Goal: Task Accomplishment & Management: Use online tool/utility

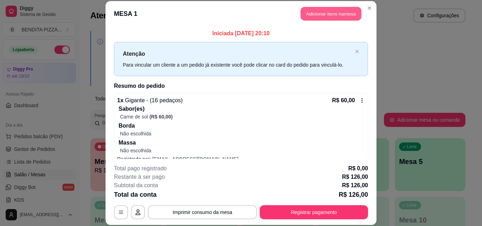
click at [329, 16] on button "Adicionar itens na mesa" at bounding box center [331, 14] width 61 height 14
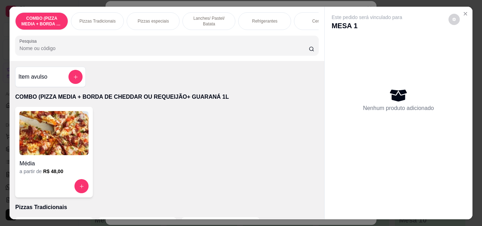
click at [99, 18] on p "Pizzas Tradicionais" at bounding box center [97, 21] width 36 height 6
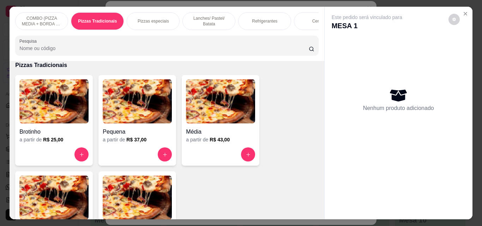
scroll to position [18, 0]
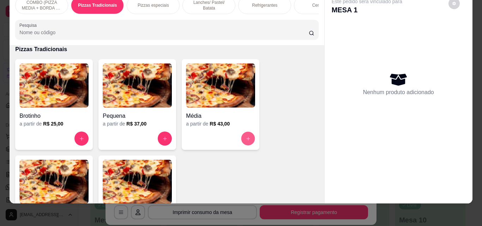
click at [246, 138] on icon "increase-product-quantity" at bounding box center [248, 138] width 5 height 5
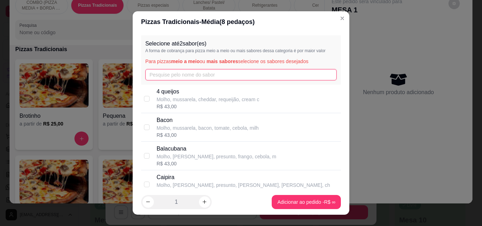
click at [224, 76] on input "text" at bounding box center [241, 74] width 192 height 11
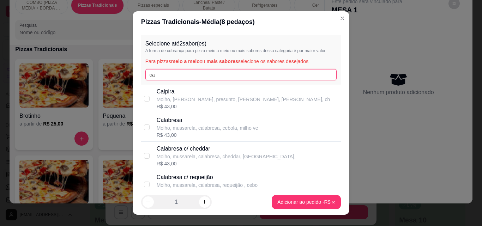
type input "ca"
drag, startPoint x: 218, startPoint y: 118, endPoint x: 236, endPoint y: 130, distance: 21.4
click at [218, 120] on p "Calabresa" at bounding box center [208, 120] width 102 height 8
checkbox input "true"
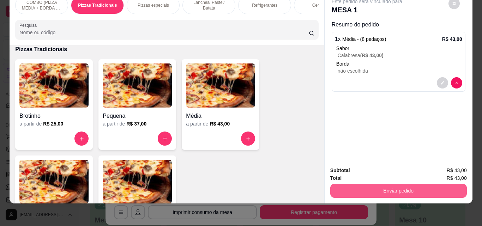
click at [367, 185] on button "Enviar pedido" at bounding box center [399, 191] width 137 height 14
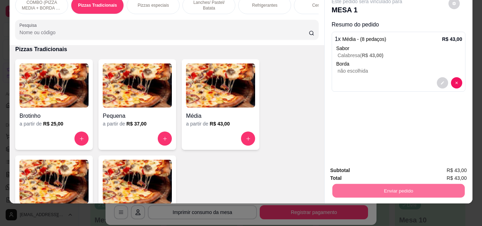
click at [440, 170] on button "Enviar pedido" at bounding box center [448, 168] width 39 height 13
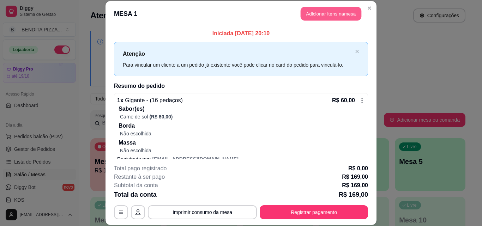
click at [332, 13] on button "Adicionar itens na mesa" at bounding box center [331, 14] width 61 height 14
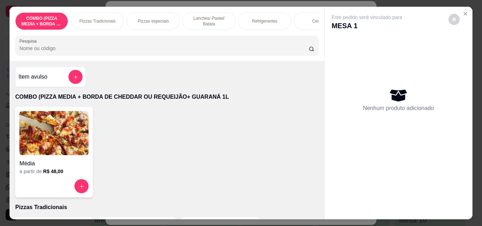
click at [256, 18] on p "Refrigerantes" at bounding box center [264, 21] width 25 height 6
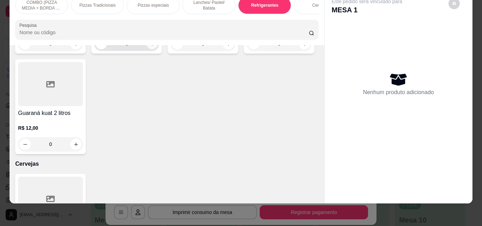
click at [153, 49] on button "increase-product-quantity" at bounding box center [152, 43] width 11 height 11
type input "1"
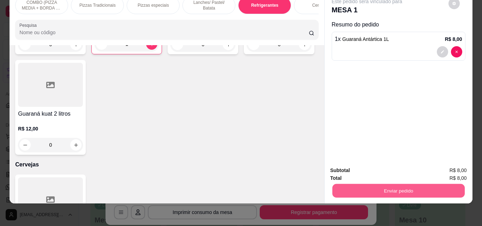
click at [391, 185] on button "Enviar pedido" at bounding box center [398, 191] width 132 height 14
click at [445, 167] on button "Enviar pedido" at bounding box center [449, 168] width 40 height 13
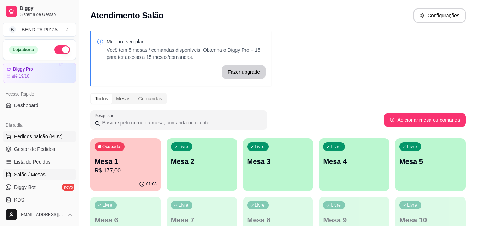
click at [61, 139] on button "Pedidos balcão (PDV)" at bounding box center [39, 136] width 73 height 11
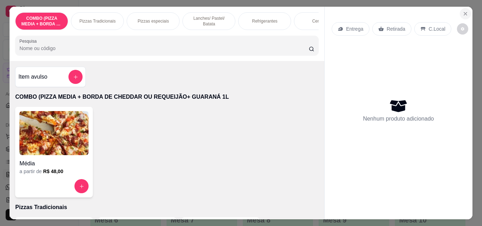
click at [468, 11] on button "Close" at bounding box center [465, 13] width 11 height 11
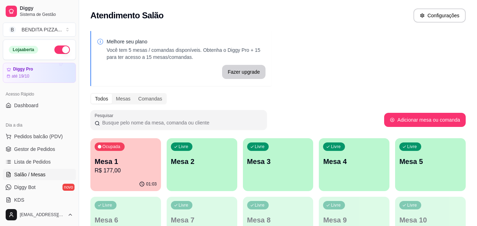
click at [135, 180] on div "01:03" at bounding box center [125, 185] width 71 height 14
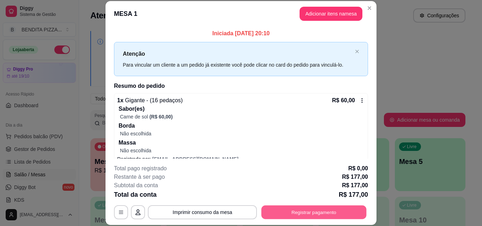
click at [328, 212] on button "Registrar pagamento" at bounding box center [314, 213] width 105 height 14
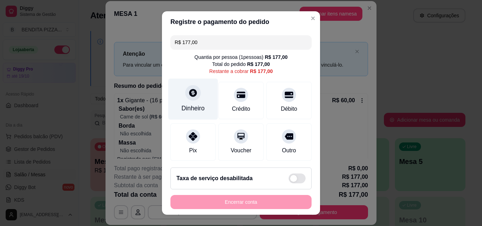
click at [198, 101] on div "Dinheiro" at bounding box center [193, 99] width 50 height 41
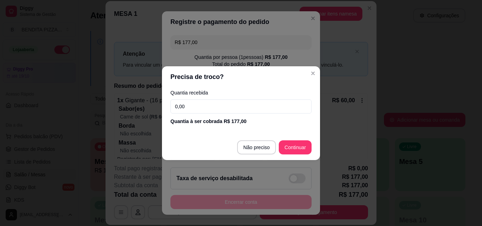
drag, startPoint x: 207, startPoint y: 114, endPoint x: 206, endPoint y: 105, distance: 9.9
click at [207, 114] on div "Quantia recebida 0,00 Quantia à ser cobrada R$ 177,00" at bounding box center [241, 108] width 158 height 40
click at [206, 105] on input "0,00" at bounding box center [241, 107] width 141 height 14
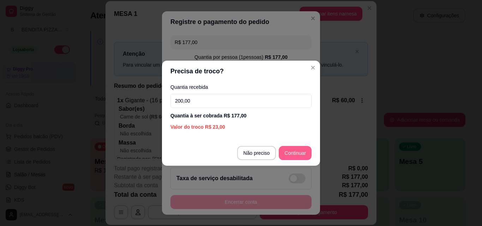
type input "200,00"
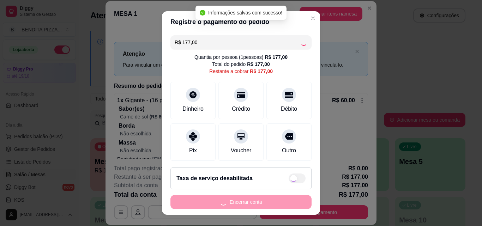
type input "R$ 0,00"
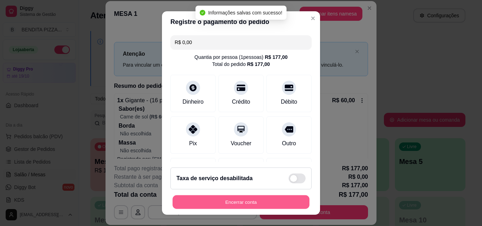
click at [280, 197] on button "Encerrar conta" at bounding box center [241, 203] width 137 height 14
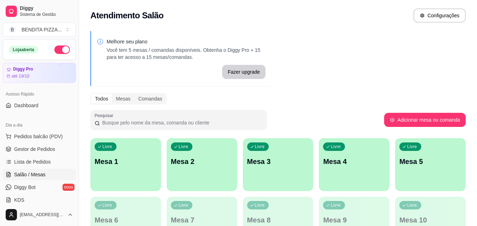
click at [134, 161] on p "Mesa 1" at bounding box center [126, 162] width 62 height 10
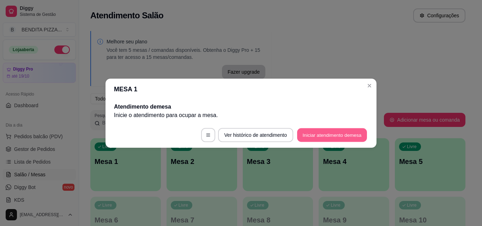
click at [333, 141] on button "Iniciar atendimento de mesa" at bounding box center [332, 135] width 70 height 14
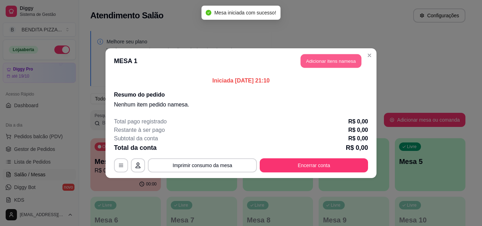
click at [318, 63] on button "Adicionar itens na mesa" at bounding box center [331, 61] width 61 height 14
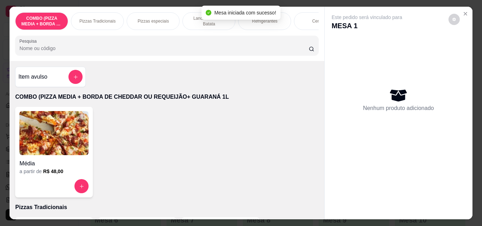
click at [104, 20] on p "Pizzas Tradicionais" at bounding box center [97, 21] width 36 height 6
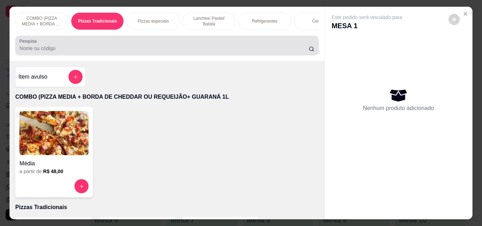
scroll to position [18, 0]
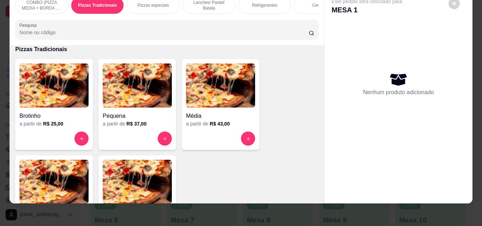
click at [137, 179] on img at bounding box center [137, 182] width 69 height 44
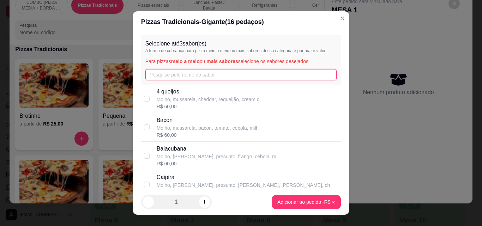
click at [167, 77] on input "text" at bounding box center [241, 74] width 192 height 11
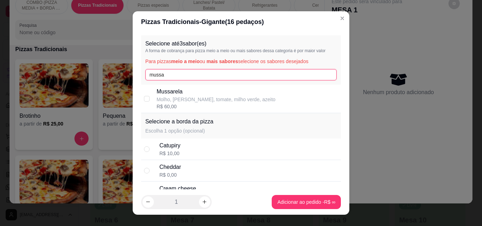
type input "mussa"
click at [169, 93] on p "Mussarela" at bounding box center [216, 92] width 119 height 8
checkbox input "true"
click at [171, 73] on input "mussa" at bounding box center [241, 74] width 192 height 11
type input "m"
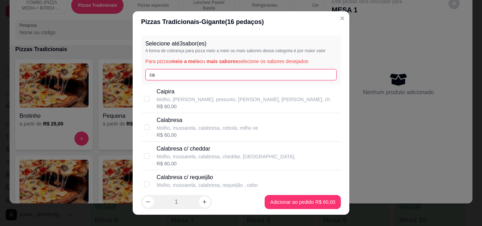
type input "ca"
drag, startPoint x: 174, startPoint y: 121, endPoint x: 219, endPoint y: 145, distance: 50.5
click at [174, 123] on p "Calabresa" at bounding box center [208, 120] width 102 height 8
checkbox input "true"
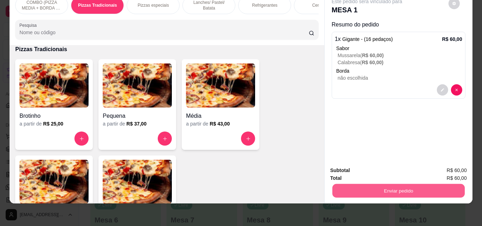
click at [367, 191] on button "Enviar pedido" at bounding box center [398, 191] width 132 height 14
click at [271, 71] on div "Brotinho a partir de R$ 25,00 Pequena a partir de R$ 37,00 Média a partir de R$…" at bounding box center [166, 152] width 303 height 187
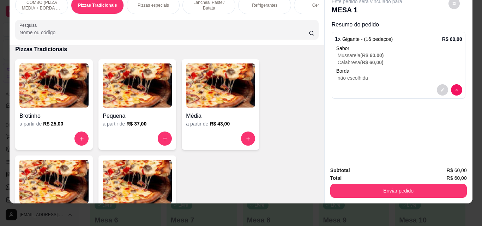
click at [254, 4] on div "Refrigerantes" at bounding box center [264, 5] width 53 height 18
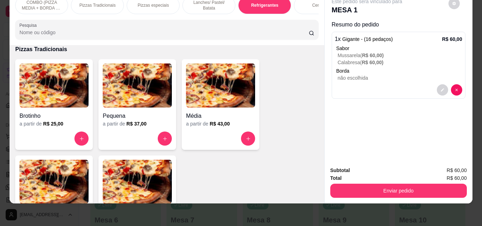
scroll to position [1091, 0]
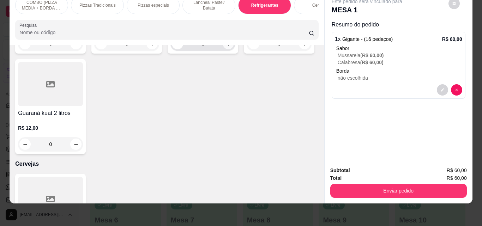
click at [226, 49] on button "increase-product-quantity" at bounding box center [228, 43] width 11 height 11
type input "1"
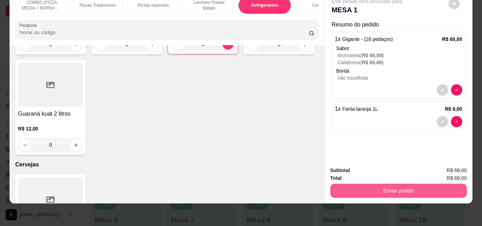
click at [385, 190] on button "Enviar pedido" at bounding box center [399, 191] width 137 height 14
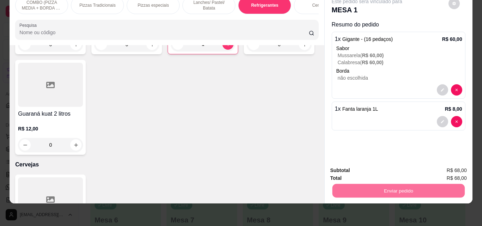
click at [455, 171] on button "Enviar pedido" at bounding box center [448, 168] width 39 height 13
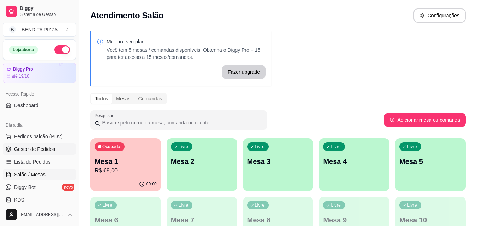
click at [39, 146] on span "Gestor de Pedidos" at bounding box center [34, 149] width 41 height 7
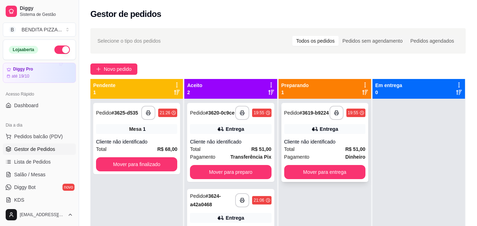
click at [321, 182] on div "**********" at bounding box center [324, 142] width 87 height 79
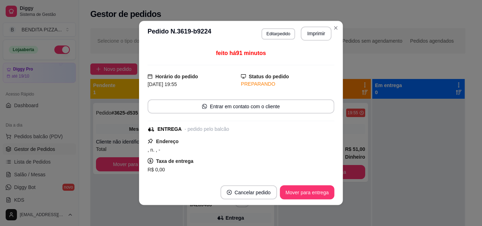
click at [320, 177] on div "Copiar Endereço" at bounding box center [241, 181] width 187 height 14
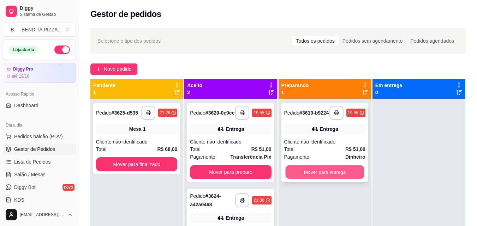
click at [352, 177] on button "Mover para entrega" at bounding box center [324, 173] width 79 height 14
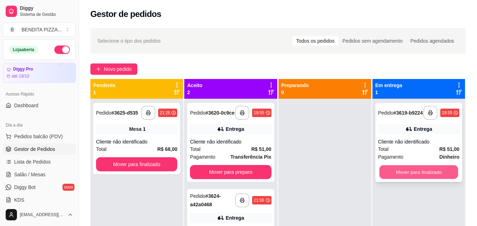
click at [413, 174] on button "Mover para finalizado" at bounding box center [418, 173] width 79 height 14
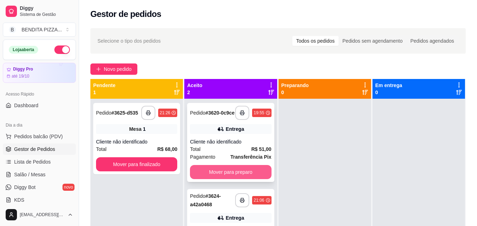
click at [263, 173] on button "Mover para preparo" at bounding box center [230, 172] width 81 height 14
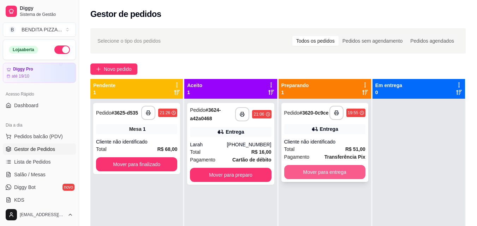
click at [325, 174] on button "Mover para entrega" at bounding box center [324, 172] width 81 height 14
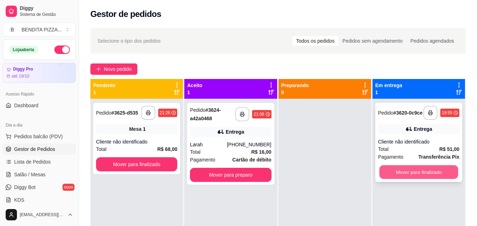
click at [424, 170] on button "Mover para finalizado" at bounding box center [418, 173] width 79 height 14
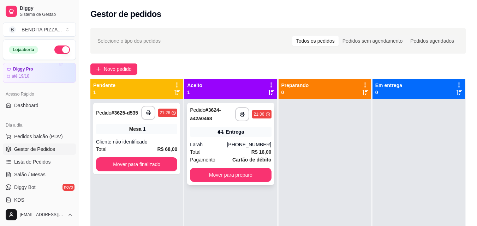
click at [243, 154] on div "Total R$ 16,00" at bounding box center [230, 152] width 81 height 8
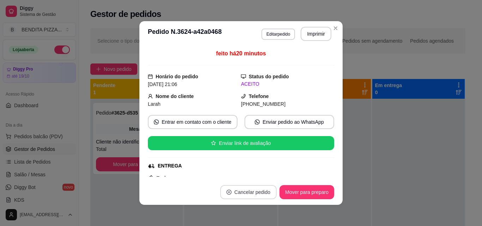
click at [258, 193] on button "Cancelar pedido" at bounding box center [248, 192] width 57 height 14
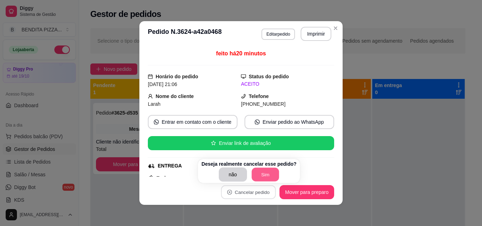
click at [257, 175] on button "Sim" at bounding box center [266, 175] width 28 height 14
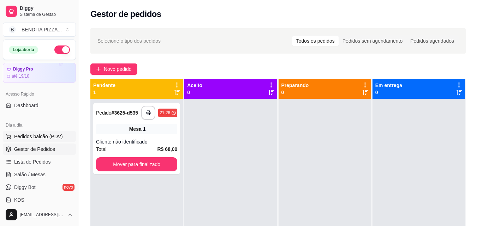
click at [38, 140] on span "Pedidos balcão (PDV)" at bounding box center [38, 136] width 49 height 7
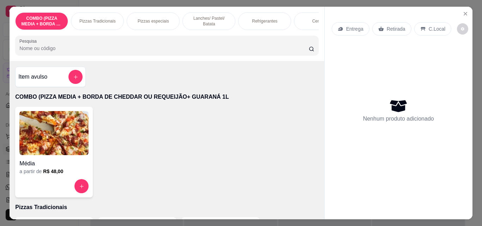
click at [113, 19] on div "Pizzas Tradicionais" at bounding box center [97, 21] width 53 height 18
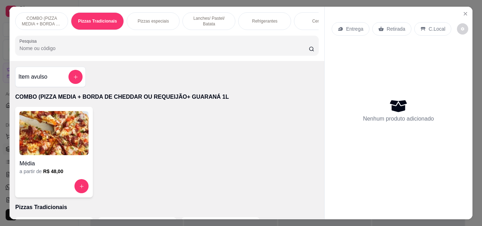
scroll to position [18, 0]
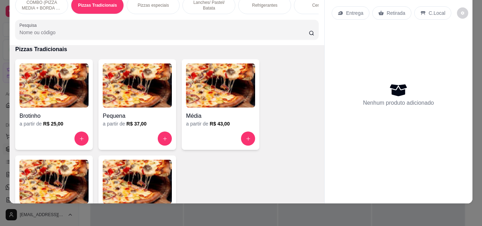
click at [83, 180] on img at bounding box center [53, 182] width 69 height 44
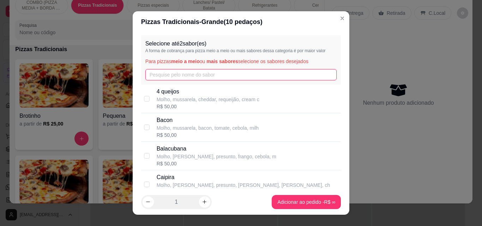
click at [165, 72] on input "text" at bounding box center [241, 74] width 192 height 11
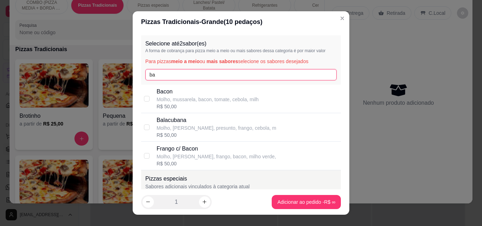
type input "ba"
click at [179, 108] on div "R$ 50,00" at bounding box center [208, 106] width 102 height 7
checkbox input "true"
click at [176, 81] on input "ba" at bounding box center [241, 74] width 192 height 11
type input "b"
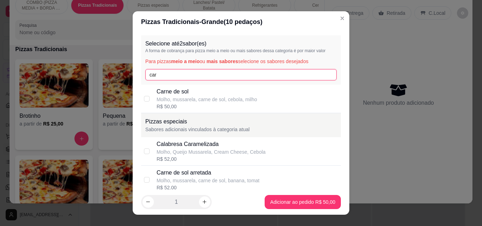
type input "car"
click at [182, 111] on div "Carne de sol Molho, mussarela, carne de sol, cebola, milho R$ 50,00" at bounding box center [241, 99] width 200 height 29
checkbox input "true"
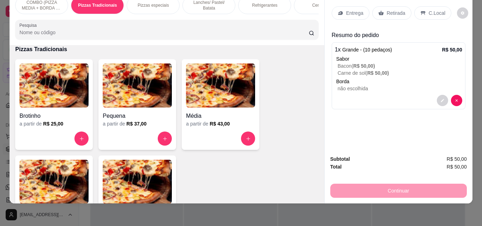
click at [342, 12] on div "Entrega" at bounding box center [351, 12] width 38 height 13
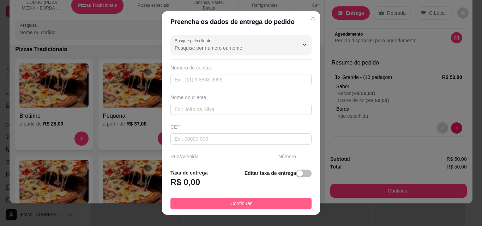
click at [263, 206] on button "Continuar" at bounding box center [241, 203] width 141 height 11
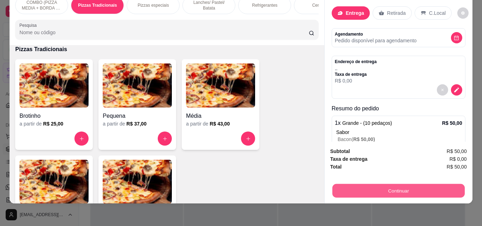
click at [366, 188] on button "Continuar" at bounding box center [398, 191] width 132 height 14
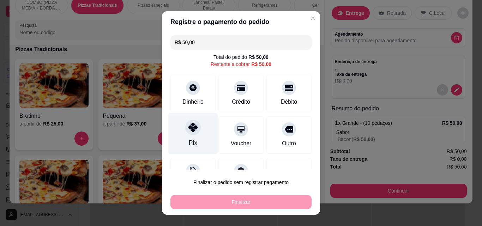
click at [189, 130] on icon at bounding box center [193, 127] width 9 height 9
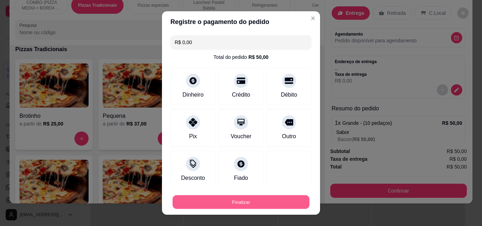
click at [243, 202] on button "Finalizar" at bounding box center [241, 203] width 137 height 14
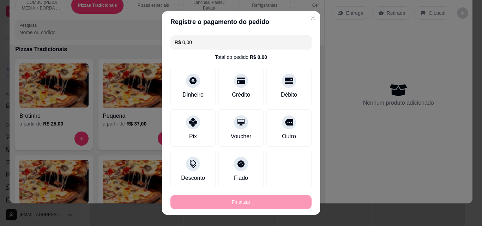
type input "-R$ 50,00"
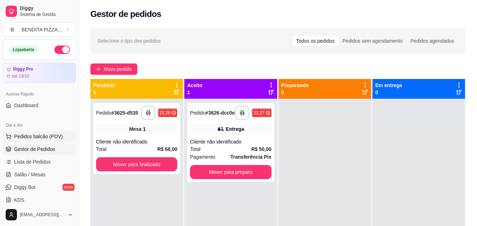
click at [58, 138] on span "Pedidos balcão (PDV)" at bounding box center [38, 136] width 49 height 7
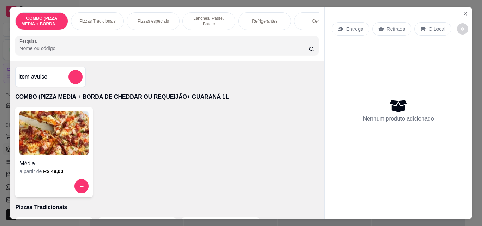
click at [101, 19] on p "Pizzas Tradicionais" at bounding box center [97, 21] width 36 height 6
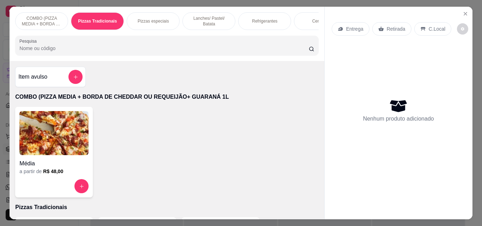
scroll to position [18, 0]
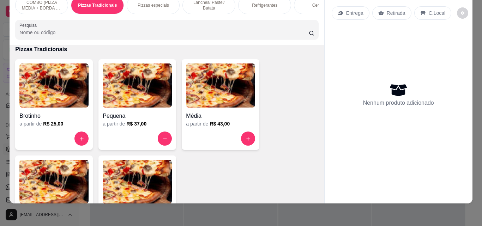
click at [69, 176] on img at bounding box center [53, 182] width 69 height 44
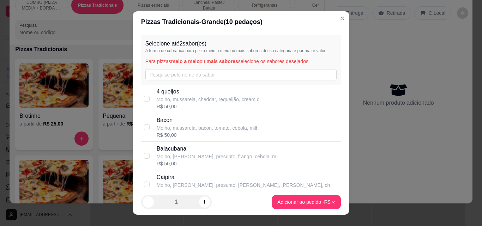
click at [165, 91] on p "4 queijos" at bounding box center [208, 92] width 103 height 8
checkbox input "true"
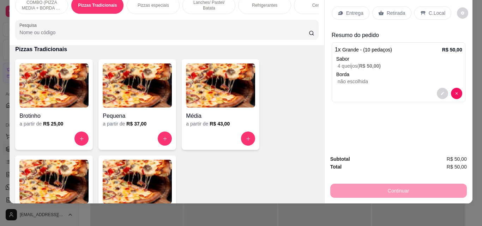
click at [78, 175] on img at bounding box center [53, 182] width 69 height 44
click at [54, 186] on img at bounding box center [53, 182] width 69 height 44
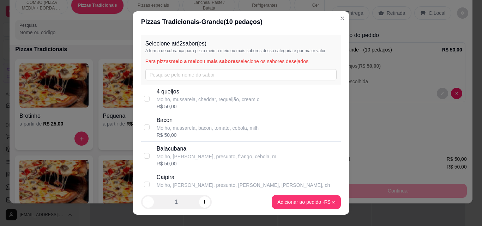
click at [178, 122] on p "Bacon" at bounding box center [208, 120] width 102 height 8
checkbox input "true"
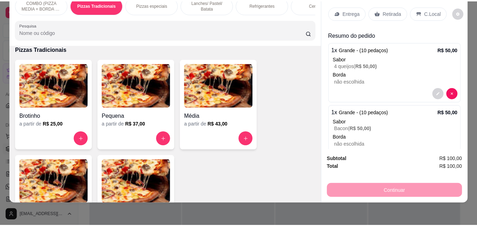
scroll to position [8, 0]
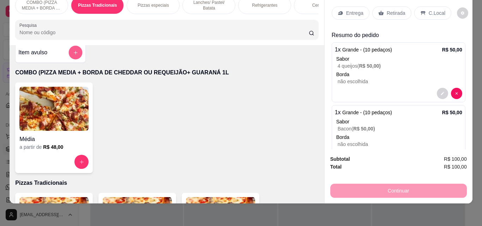
click at [71, 48] on button "add-separate-item" at bounding box center [76, 53] width 14 height 14
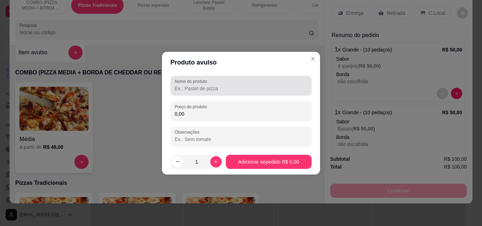
click at [188, 83] on label "Nome do produto" at bounding box center [192, 81] width 35 height 6
click at [188, 85] on input "Nome do produto" at bounding box center [241, 88] width 133 height 7
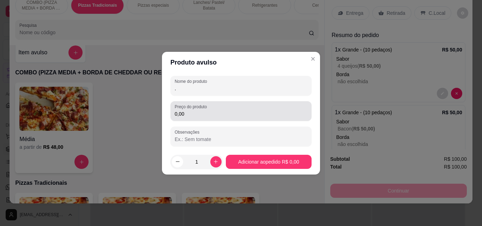
type input "."
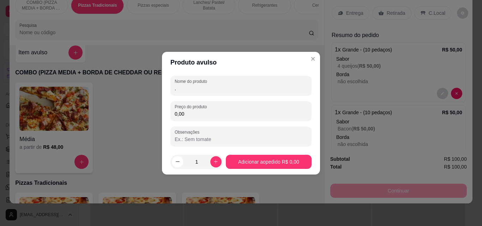
click at [204, 113] on input "0,00" at bounding box center [241, 114] width 133 height 7
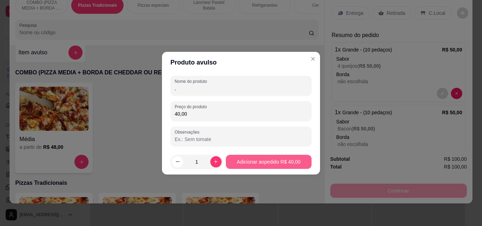
type input "40,00"
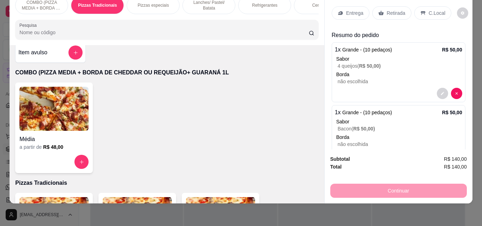
click at [362, 6] on div "Entrega" at bounding box center [351, 12] width 38 height 13
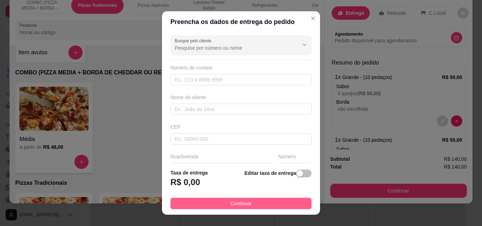
click at [284, 199] on button "Continuar" at bounding box center [241, 203] width 141 height 11
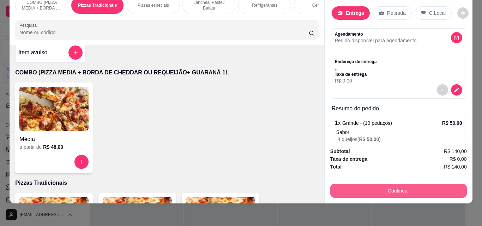
click at [356, 185] on button "Continuar" at bounding box center [399, 191] width 137 height 14
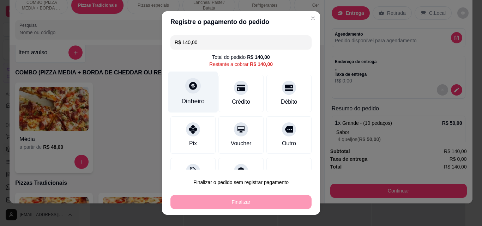
click at [188, 99] on div "Dinheiro" at bounding box center [193, 101] width 23 height 9
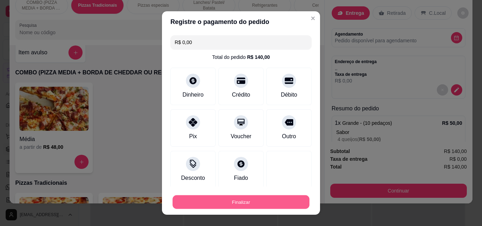
click at [274, 199] on button "Finalizar" at bounding box center [241, 203] width 137 height 14
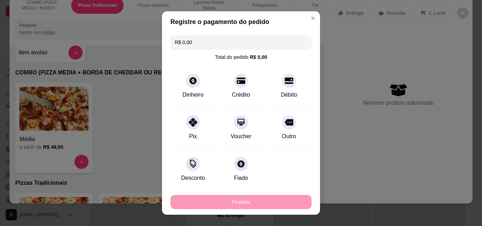
type input "-R$ 140,00"
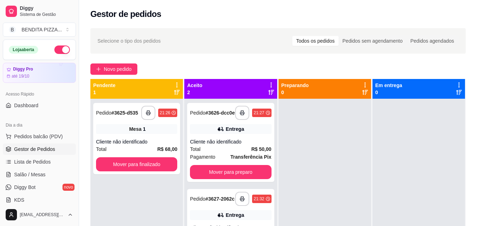
click at [477, 165] on html "**********" at bounding box center [238, 113] width 477 height 226
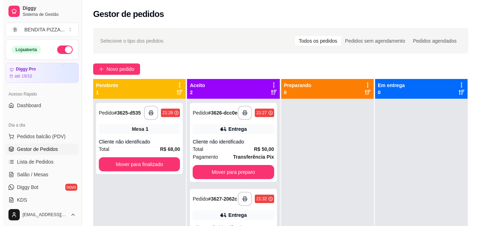
scroll to position [108, 0]
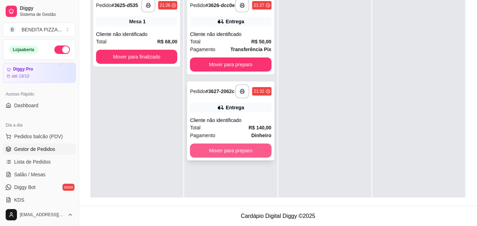
click at [253, 157] on button "Mover para preparo" at bounding box center [230, 151] width 81 height 14
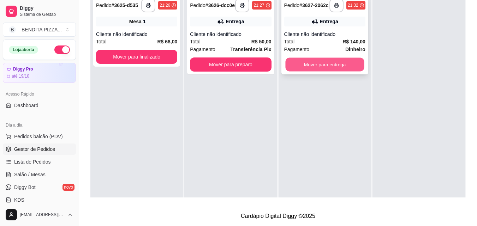
click at [317, 66] on button "Mover para entrega" at bounding box center [324, 65] width 79 height 14
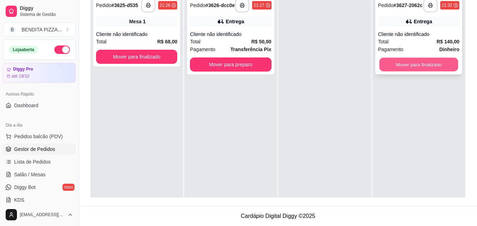
click at [386, 67] on button "Mover para finalizado" at bounding box center [418, 65] width 79 height 14
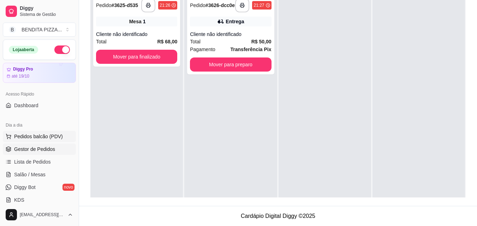
click at [47, 138] on span "Pedidos balcão (PDV)" at bounding box center [38, 136] width 49 height 7
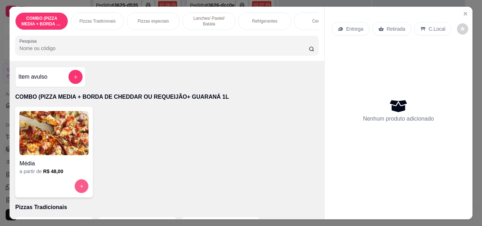
click at [75, 187] on button "increase-product-quantity" at bounding box center [82, 187] width 14 height 14
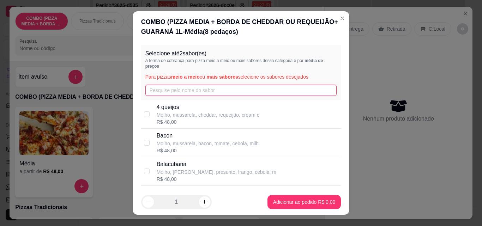
click at [165, 94] on input "text" at bounding box center [241, 90] width 192 height 11
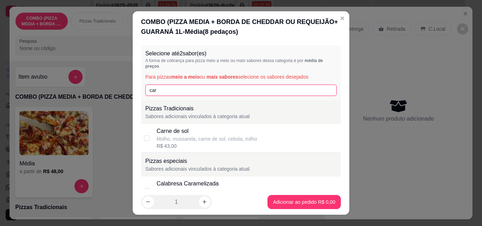
type input "car"
click at [179, 142] on div "Molho, mussarela, carne de sol, cebola, milho" at bounding box center [207, 139] width 101 height 7
checkbox input "true"
click at [165, 85] on input "car" at bounding box center [241, 90] width 192 height 11
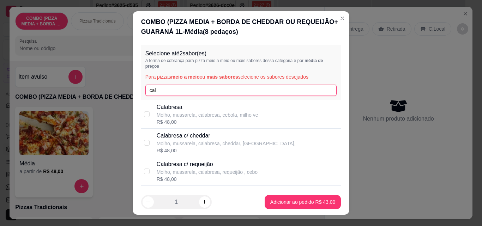
type input "cal"
click at [172, 111] on p "Calabresa" at bounding box center [208, 107] width 102 height 8
click at [194, 118] on p "Molho, mussarela, calabresa, cebola, milho ve" at bounding box center [208, 115] width 102 height 7
checkbox input "false"
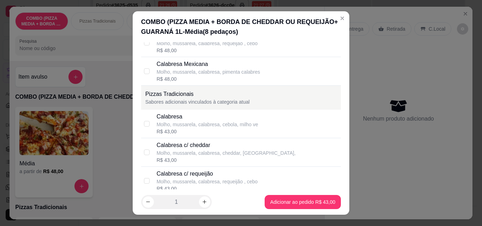
click at [218, 135] on div "R$ 43,00" at bounding box center [208, 131] width 102 height 7
checkbox input "true"
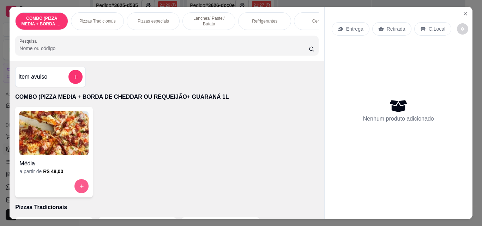
click at [85, 190] on button "increase-product-quantity" at bounding box center [82, 186] width 14 height 14
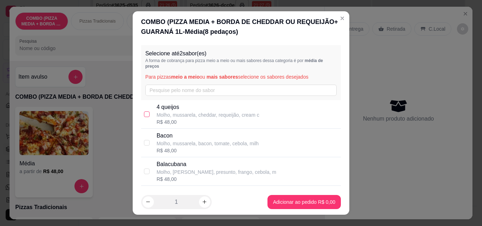
click at [147, 118] on label at bounding box center [147, 115] width 6 height 8
click at [147, 117] on input "checkbox" at bounding box center [147, 115] width 6 height 6
click at [197, 118] on p "Molho, mussarela, cheddar, requeijão, cream c" at bounding box center [208, 115] width 103 height 7
checkbox input "true"
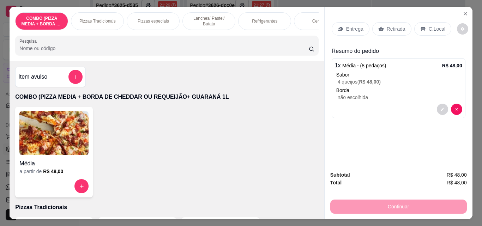
click at [346, 25] on p "Entrega" at bounding box center [354, 28] width 17 height 7
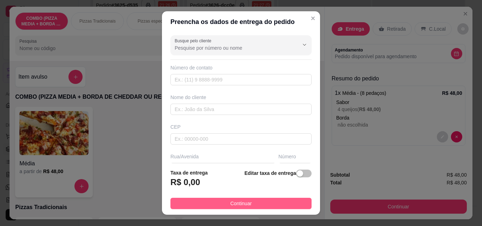
click at [241, 203] on span "Continuar" at bounding box center [242, 204] width 22 height 8
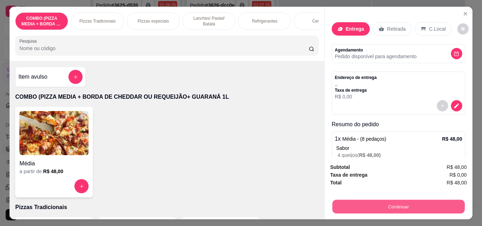
click at [361, 203] on button "Continuar" at bounding box center [398, 207] width 132 height 14
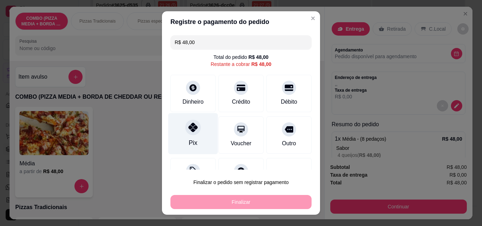
click at [199, 136] on div "Pix" at bounding box center [193, 133] width 50 height 41
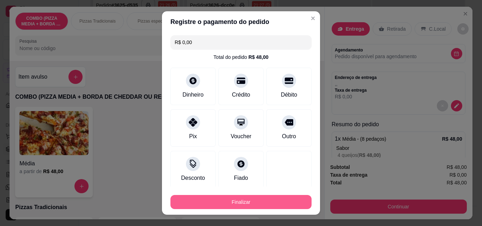
click at [262, 205] on button "Finalizar" at bounding box center [241, 202] width 141 height 14
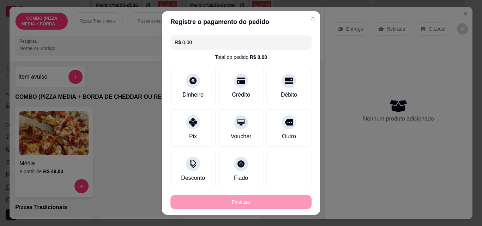
type input "-R$ 48,00"
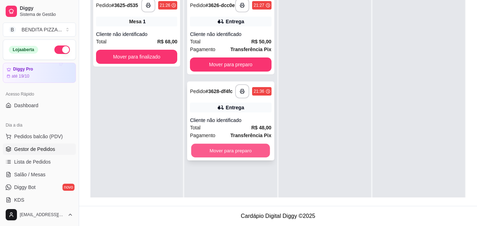
click at [249, 152] on button "Mover para preparo" at bounding box center [230, 151] width 79 height 14
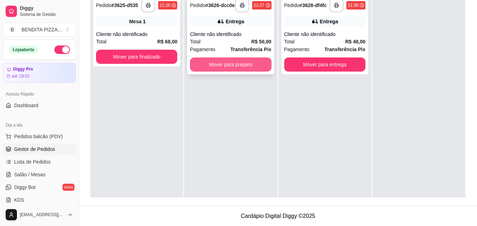
click at [259, 66] on button "Mover para preparo" at bounding box center [230, 65] width 81 height 14
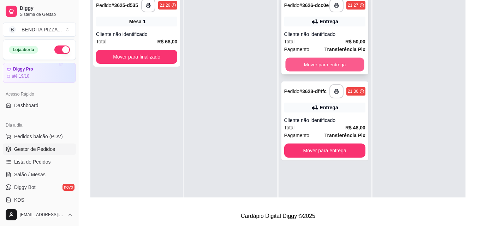
click at [308, 62] on button "Mover para entrega" at bounding box center [324, 65] width 79 height 14
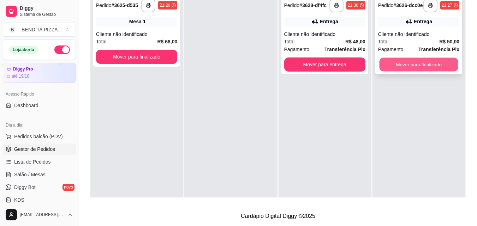
click at [400, 70] on button "Mover para finalizado" at bounding box center [418, 65] width 79 height 14
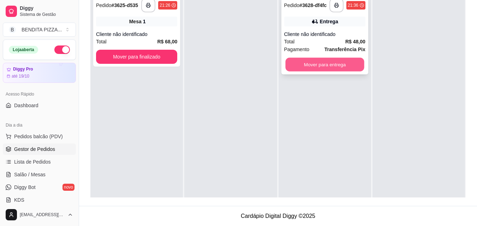
click at [320, 61] on button "Mover para entrega" at bounding box center [324, 65] width 79 height 14
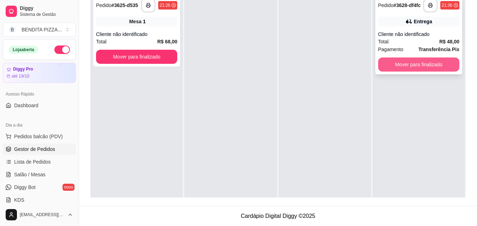
click at [393, 64] on button "Mover para finalizado" at bounding box center [418, 65] width 81 height 14
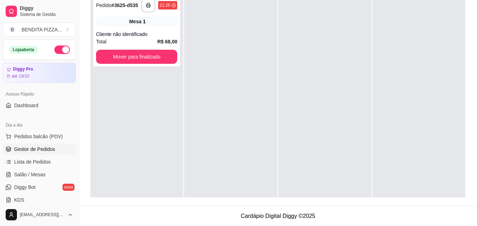
click at [61, 126] on div "Dia a dia" at bounding box center [39, 125] width 73 height 11
click at [39, 140] on button "Pedidos balcão (PDV)" at bounding box center [39, 136] width 73 height 11
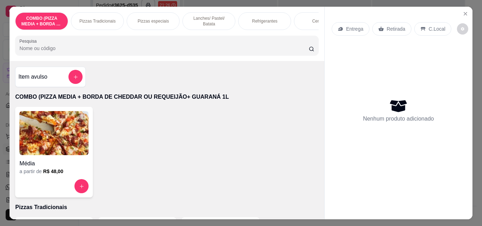
click at [88, 18] on p "Pizzas Tradicionais" at bounding box center [97, 21] width 36 height 6
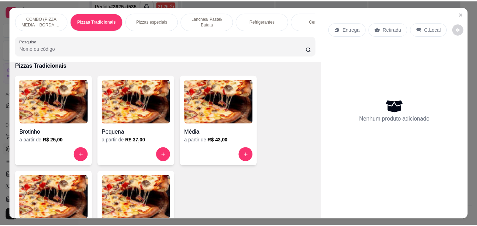
scroll to position [18, 0]
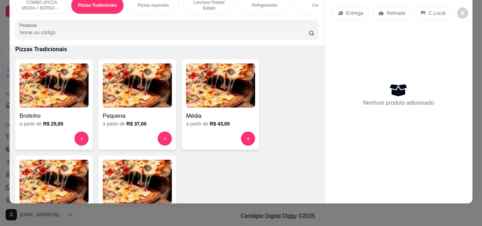
click at [78, 176] on img at bounding box center [53, 182] width 69 height 44
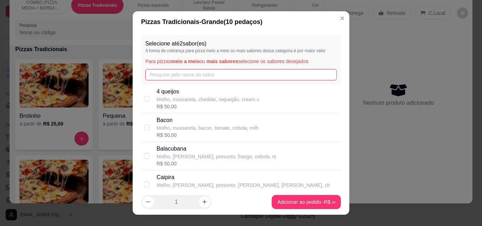
click at [173, 76] on input "text" at bounding box center [241, 74] width 192 height 11
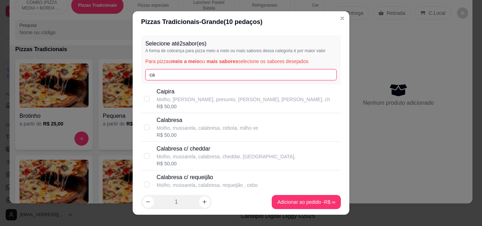
type input "ca"
click at [179, 119] on p "Calabresa" at bounding box center [208, 120] width 102 height 8
checkbox input "true"
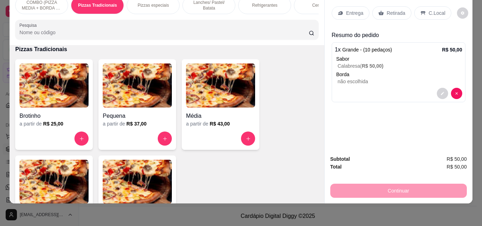
click at [394, 10] on p "Retirada" at bounding box center [396, 13] width 19 height 7
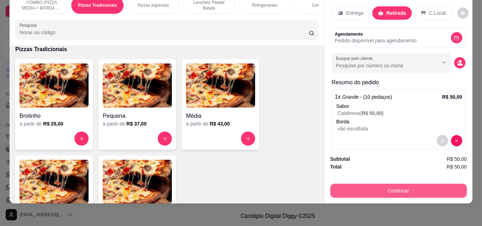
click at [430, 187] on button "Continuar" at bounding box center [399, 191] width 137 height 14
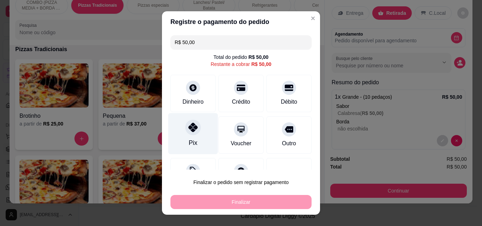
drag, startPoint x: 180, startPoint y: 126, endPoint x: 207, endPoint y: 137, distance: 29.3
click at [180, 126] on div "Pix" at bounding box center [193, 133] width 50 height 41
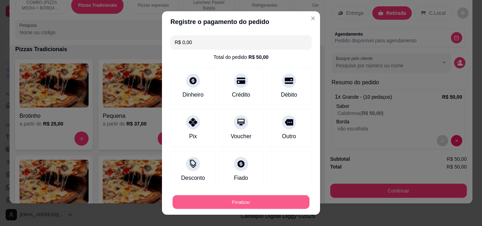
click at [287, 203] on button "Finalizar" at bounding box center [241, 203] width 137 height 14
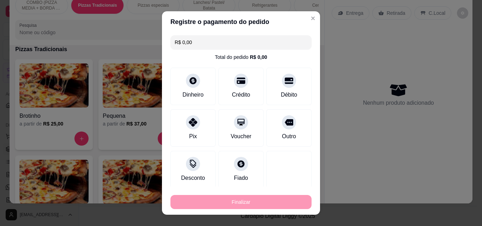
type input "-R$ 50,00"
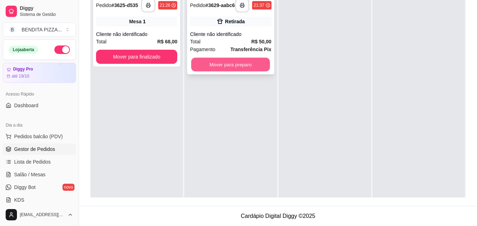
click at [235, 68] on button "Mover para preparo" at bounding box center [230, 65] width 79 height 14
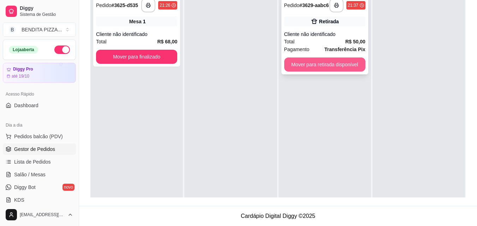
click at [321, 63] on button "Mover para retirada disponível" at bounding box center [324, 65] width 81 height 14
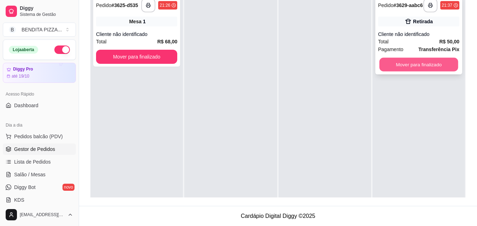
click at [403, 67] on button "Mover para finalizado" at bounding box center [418, 65] width 79 height 14
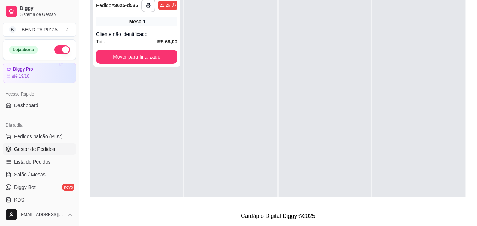
click at [76, 111] on button "Toggle Sidebar" at bounding box center [79, 113] width 6 height 226
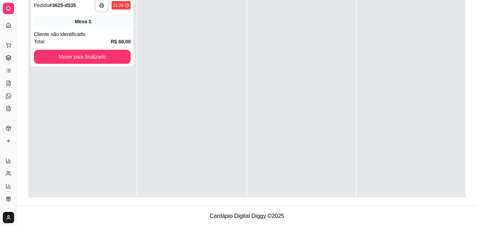
click at [59, 100] on div "**********" at bounding box center [82, 104] width 108 height 226
click at [63, 98] on div "**********" at bounding box center [82, 104] width 108 height 226
click at [18, 70] on button "Toggle Sidebar" at bounding box center [17, 113] width 6 height 226
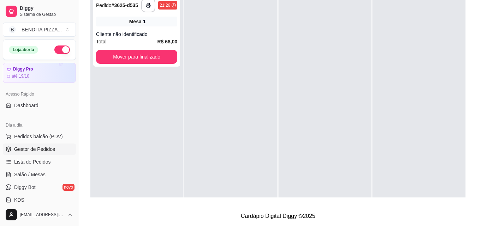
scroll to position [143, 0]
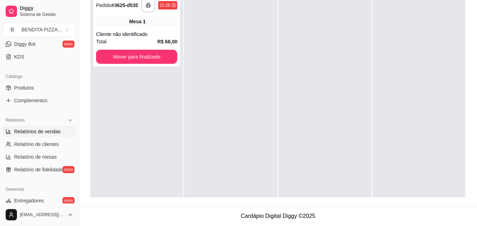
click at [60, 131] on link "Relatórios de vendas" at bounding box center [39, 131] width 73 height 11
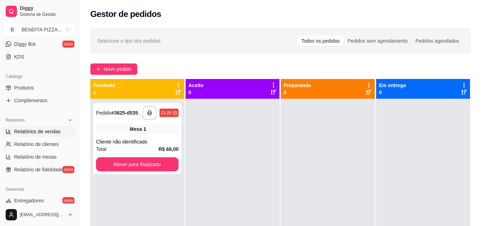
select select "ALL"
select select "0"
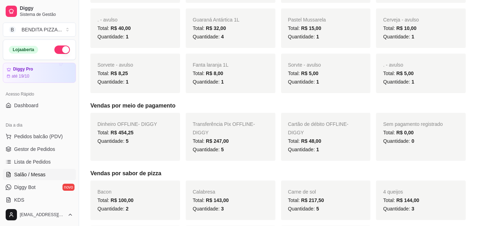
click at [37, 170] on link "Salão / Mesas" at bounding box center [39, 174] width 73 height 11
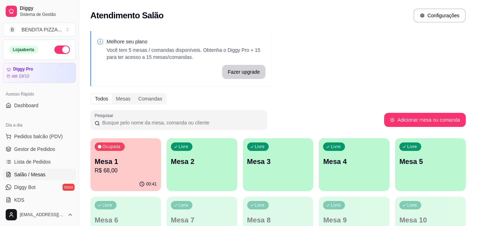
click at [133, 158] on p "Mesa 1" at bounding box center [126, 162] width 62 height 10
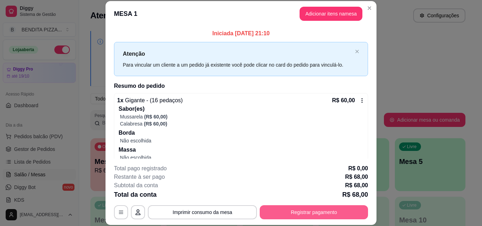
click at [334, 214] on button "Registrar pagamento" at bounding box center [314, 213] width 108 height 14
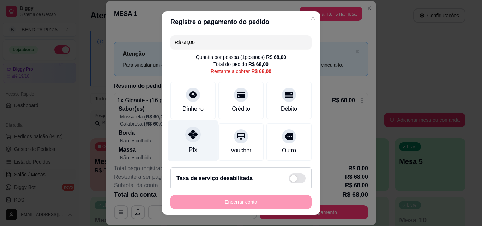
click at [189, 136] on icon at bounding box center [193, 134] width 9 height 9
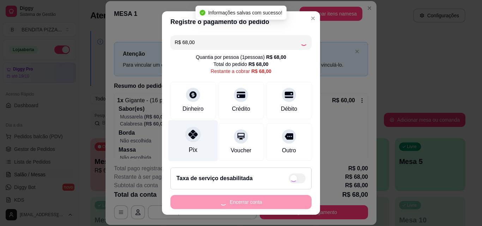
type input "R$ 0,00"
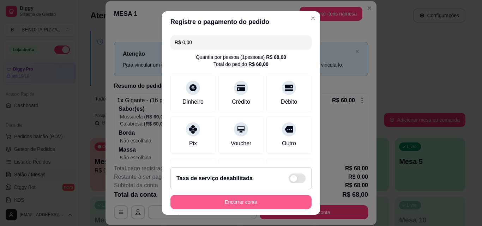
click at [244, 198] on button "Encerrar conta" at bounding box center [241, 202] width 141 height 14
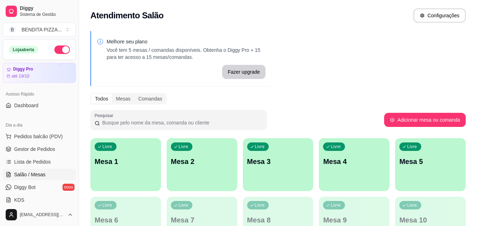
scroll to position [143, 0]
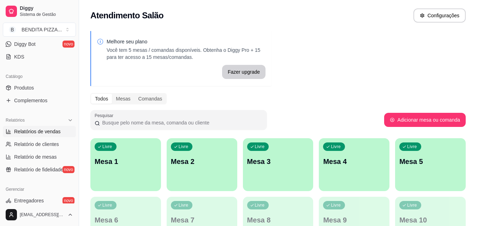
click at [58, 130] on span "Relatórios de vendas" at bounding box center [37, 131] width 47 height 7
select select "ALL"
select select "0"
